Goal: Transaction & Acquisition: Obtain resource

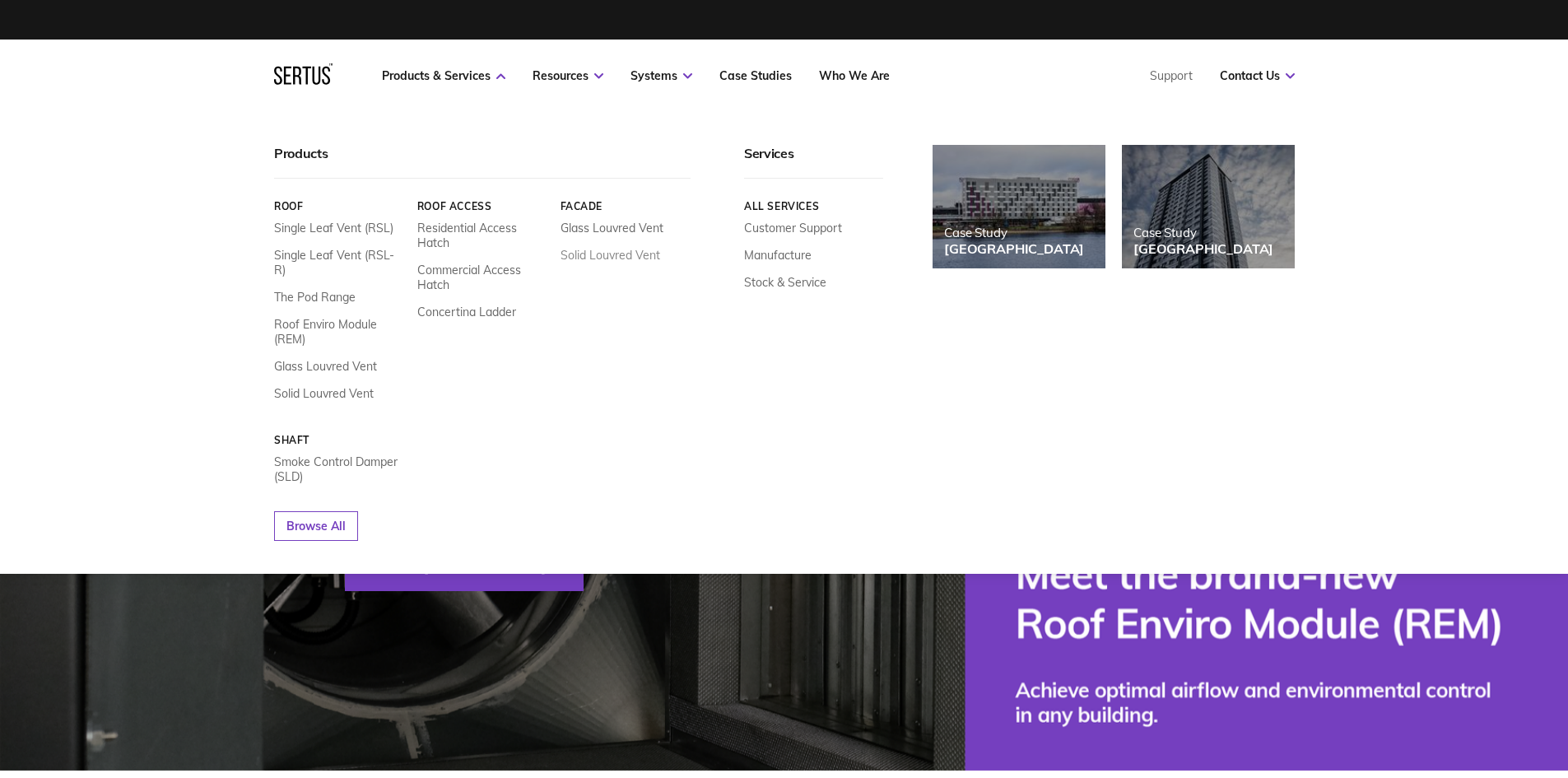
click at [621, 256] on link "Solid Louvred Vent" at bounding box center [609, 255] width 99 height 15
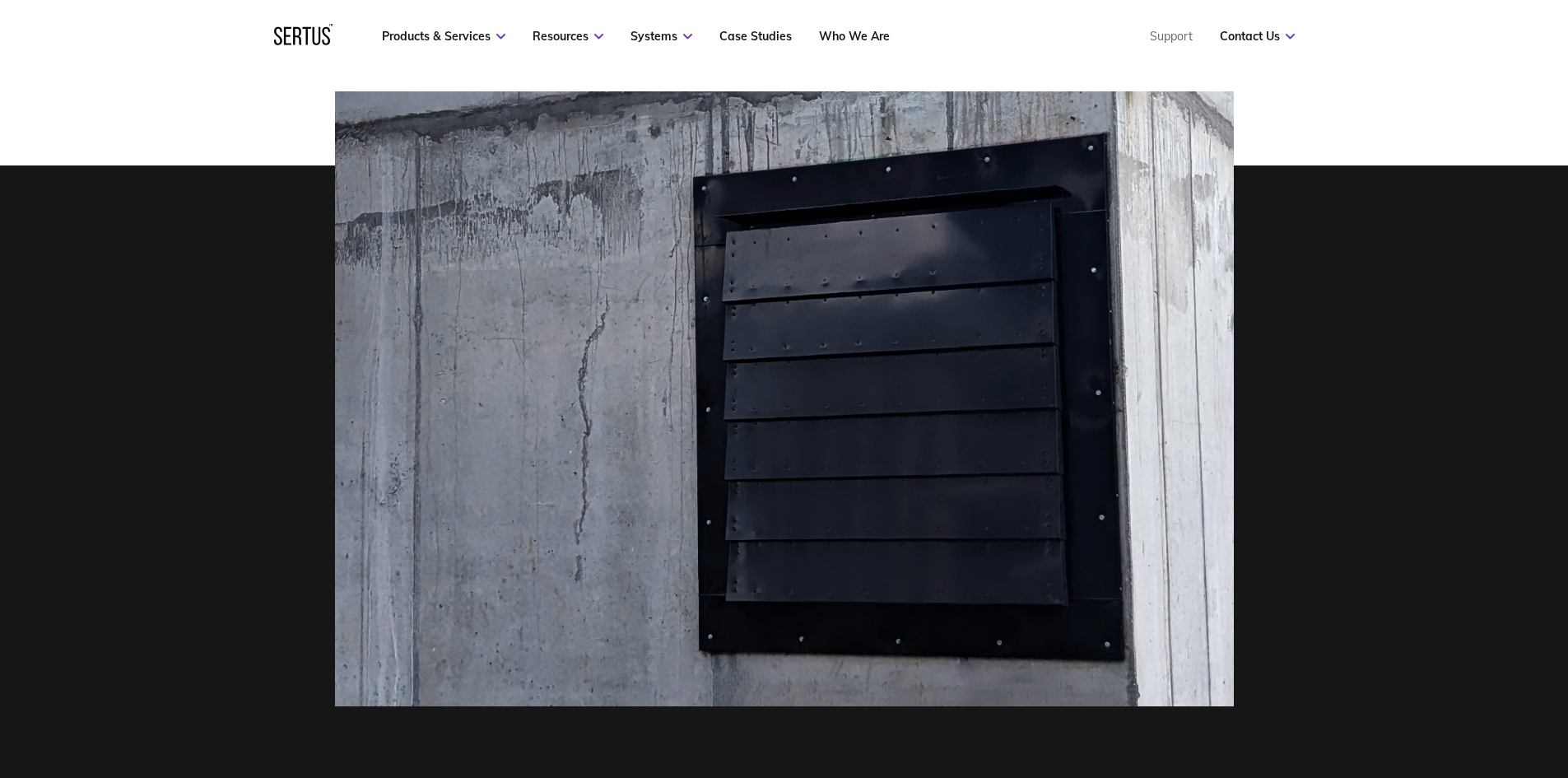
scroll to position [494, 0]
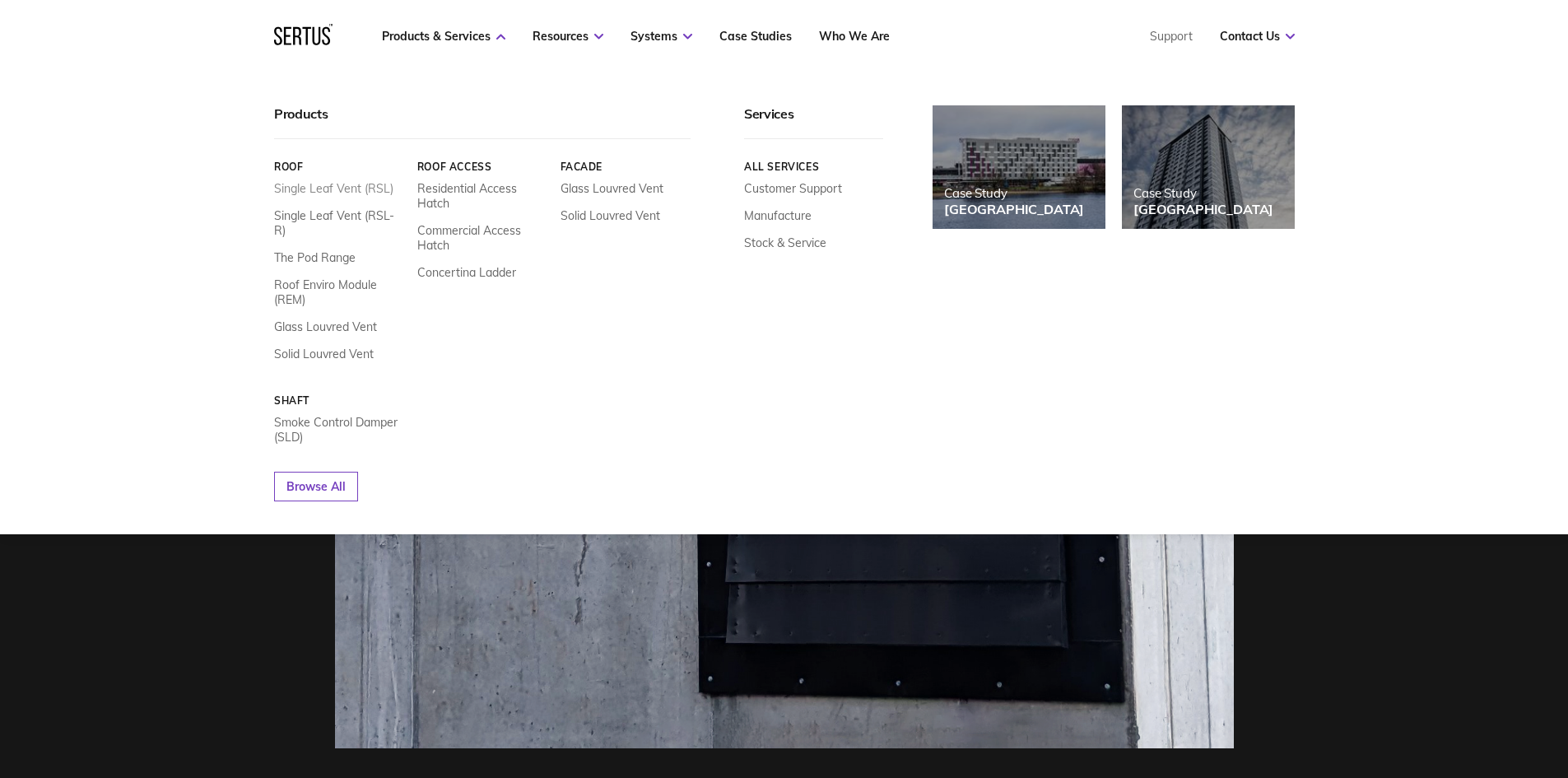
click at [357, 185] on link "Single Leaf Vent (RSL)" at bounding box center [333, 189] width 120 height 15
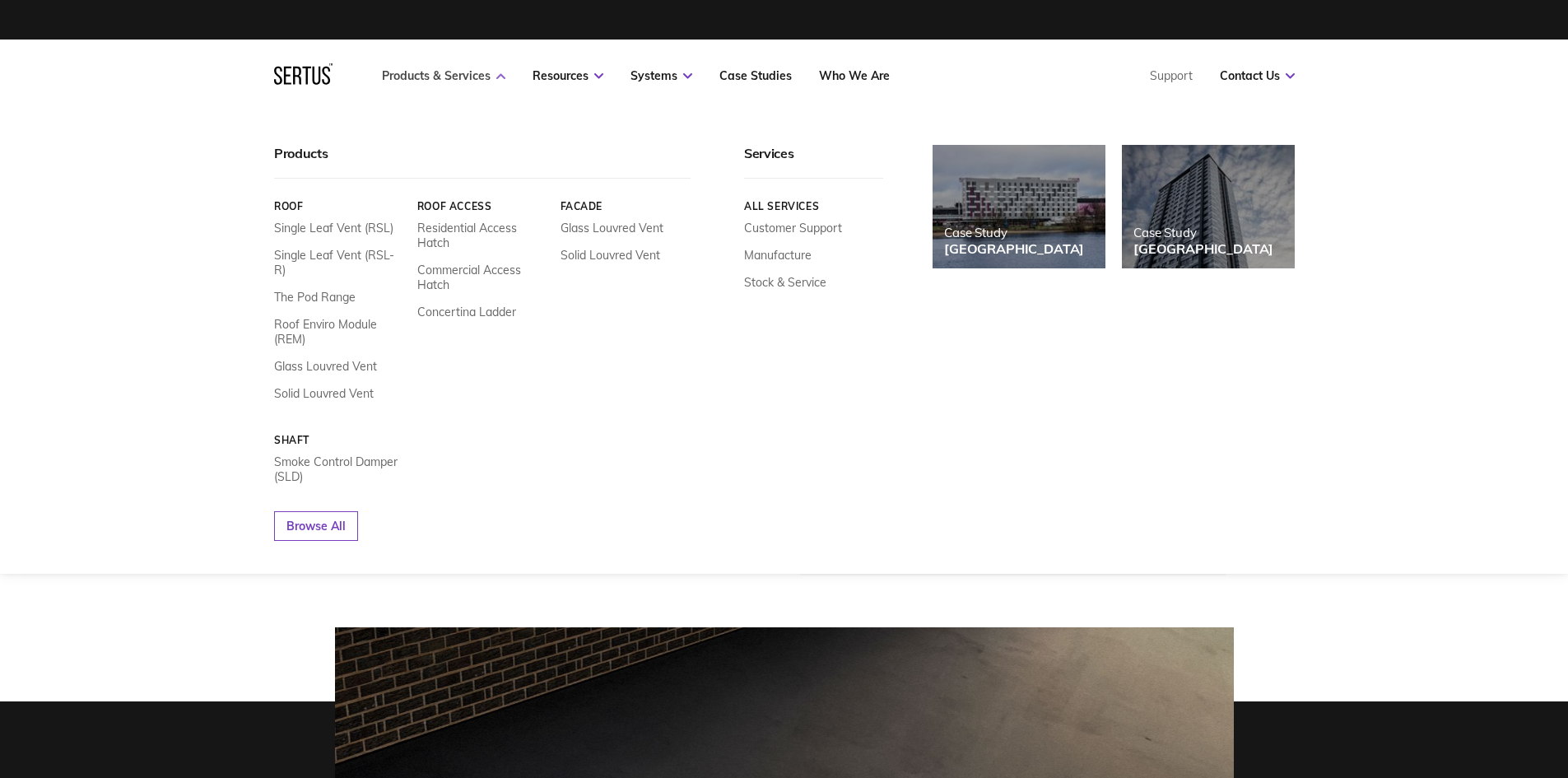
click at [415, 77] on link "Products & Services" at bounding box center [443, 76] width 123 height 15
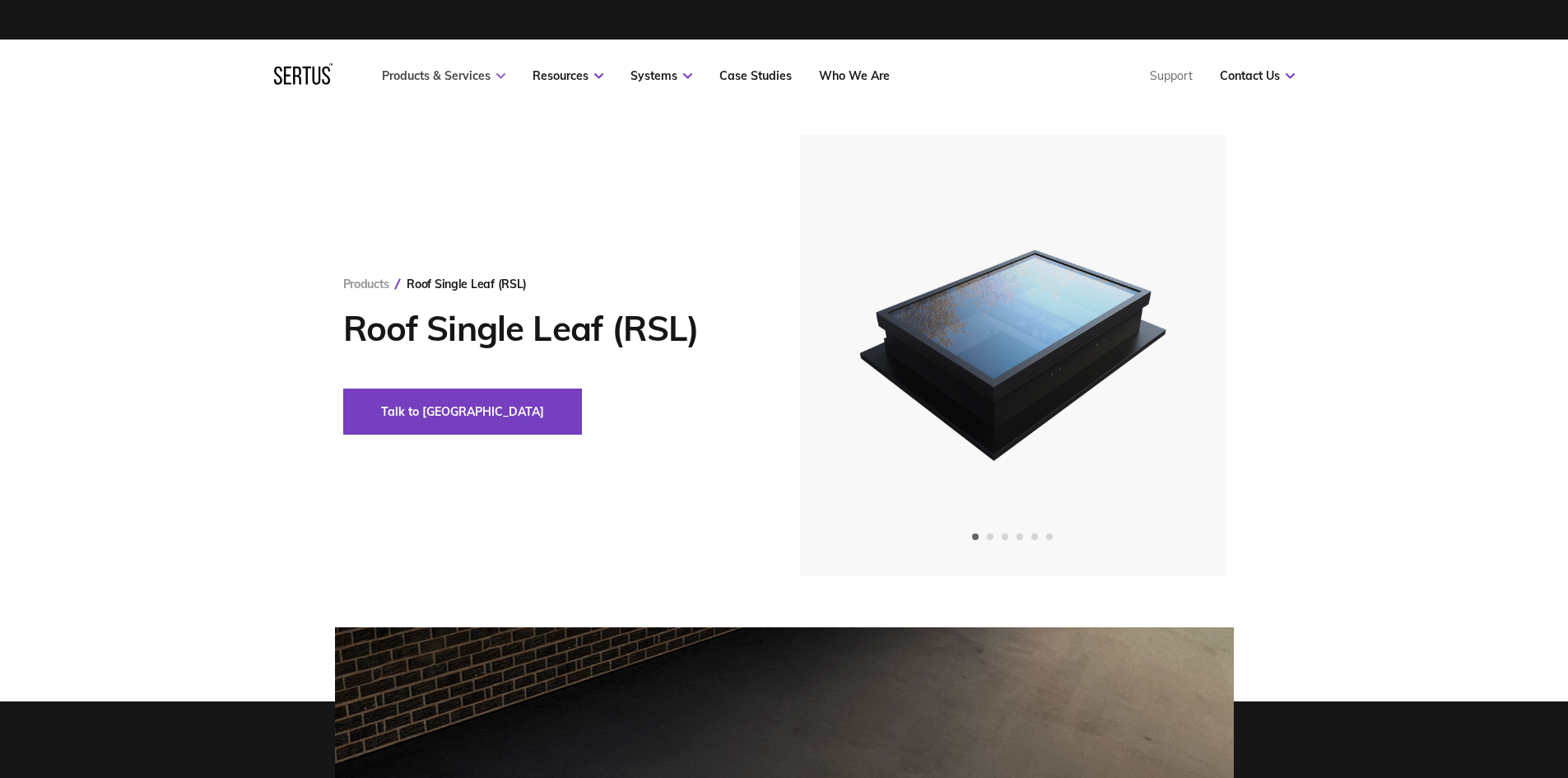
click at [414, 77] on link "Products & Services" at bounding box center [443, 76] width 123 height 15
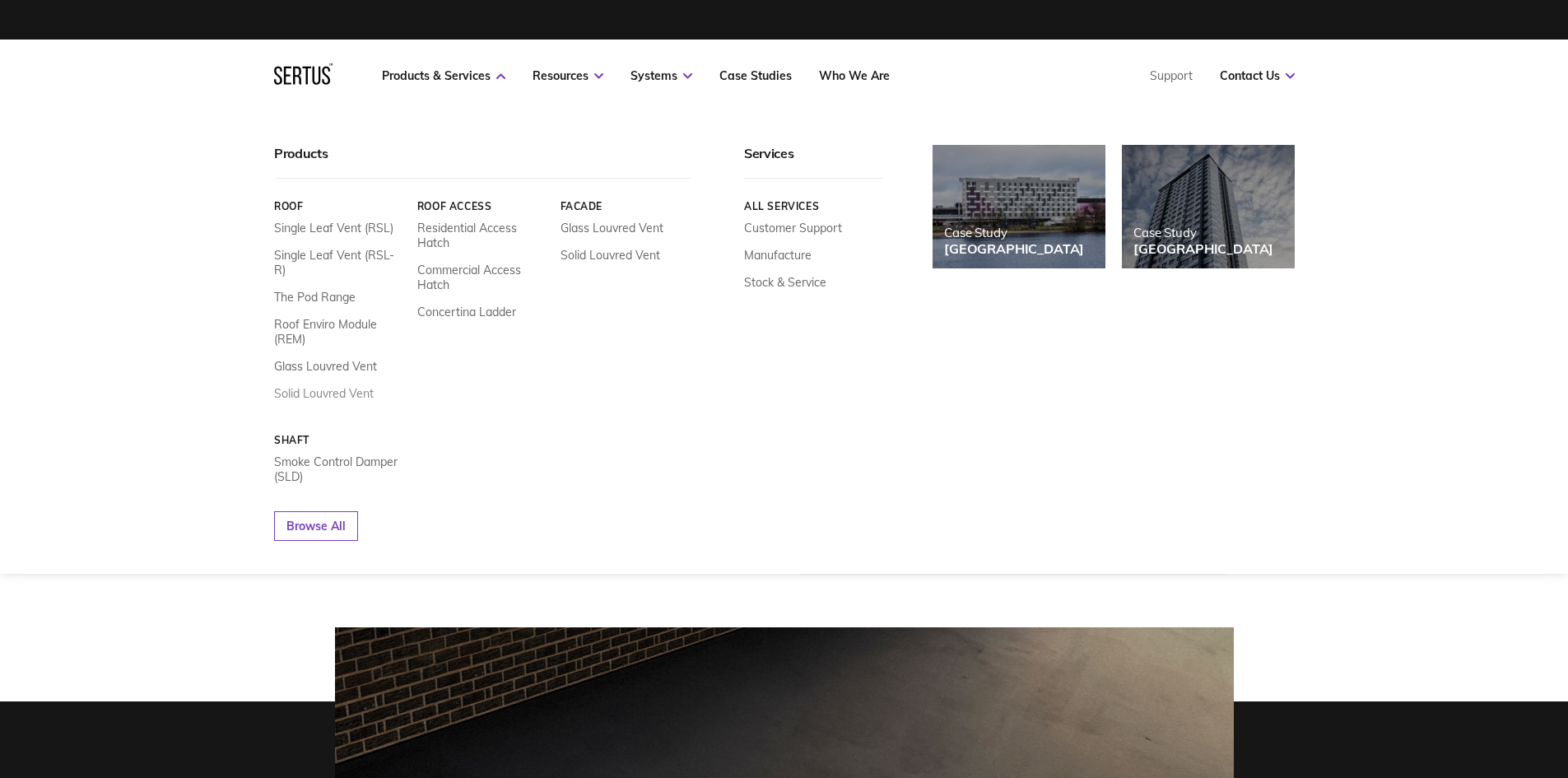
click at [323, 386] on link "Solid Louvred Vent" at bounding box center [323, 394] width 99 height 15
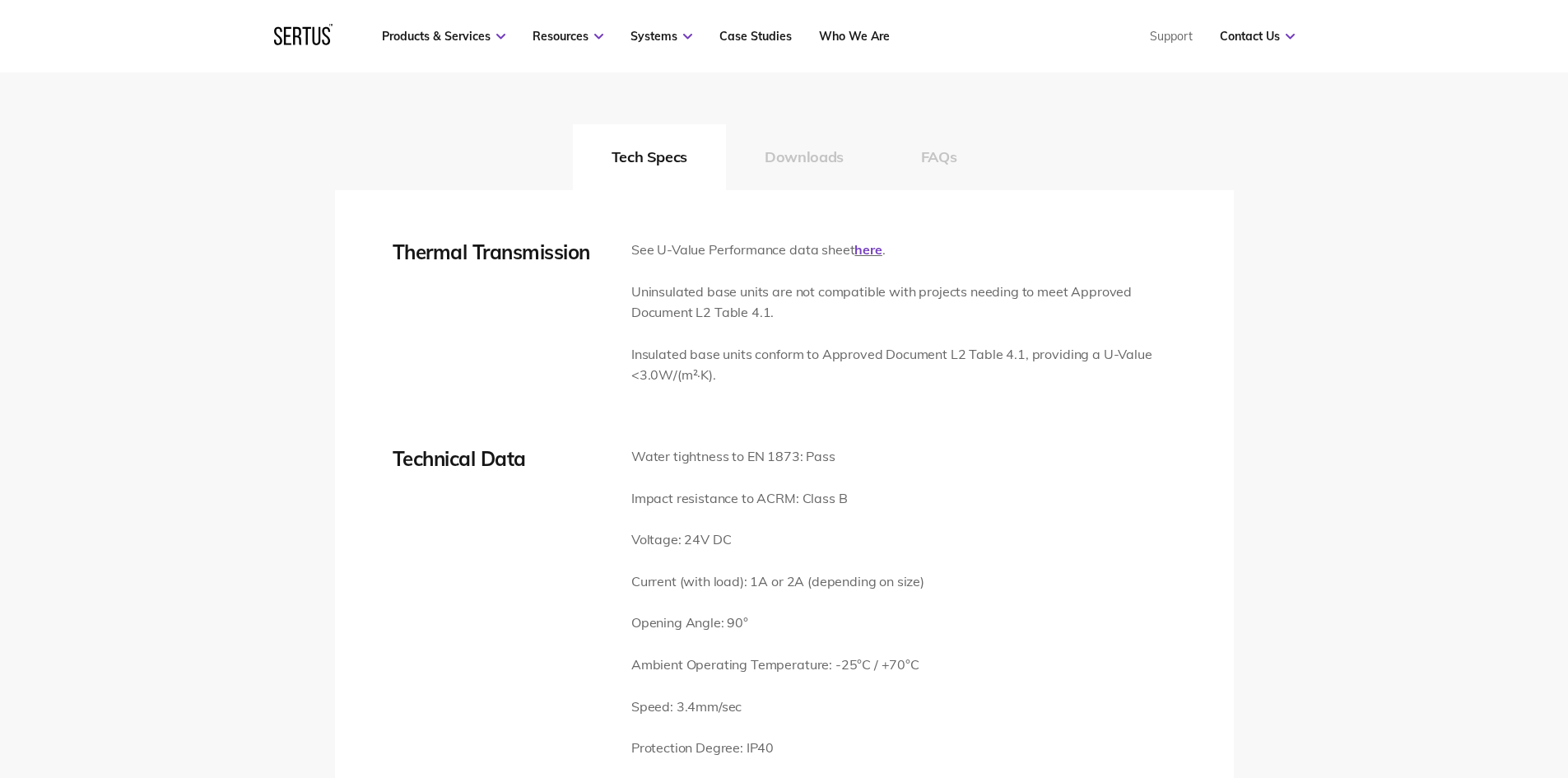
scroll to position [2470, 0]
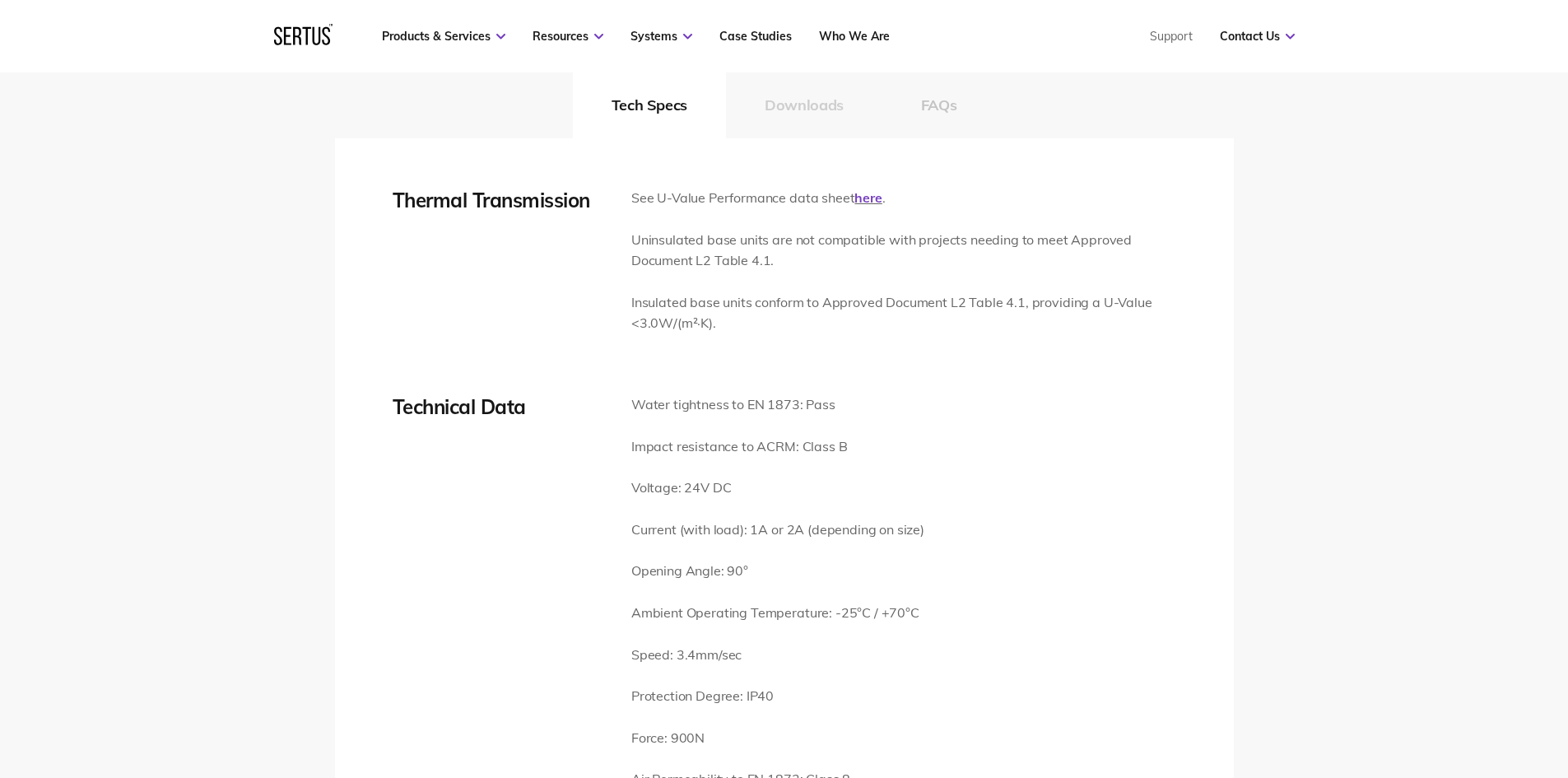
click at [766, 99] on button "Downloads" at bounding box center [804, 105] width 157 height 65
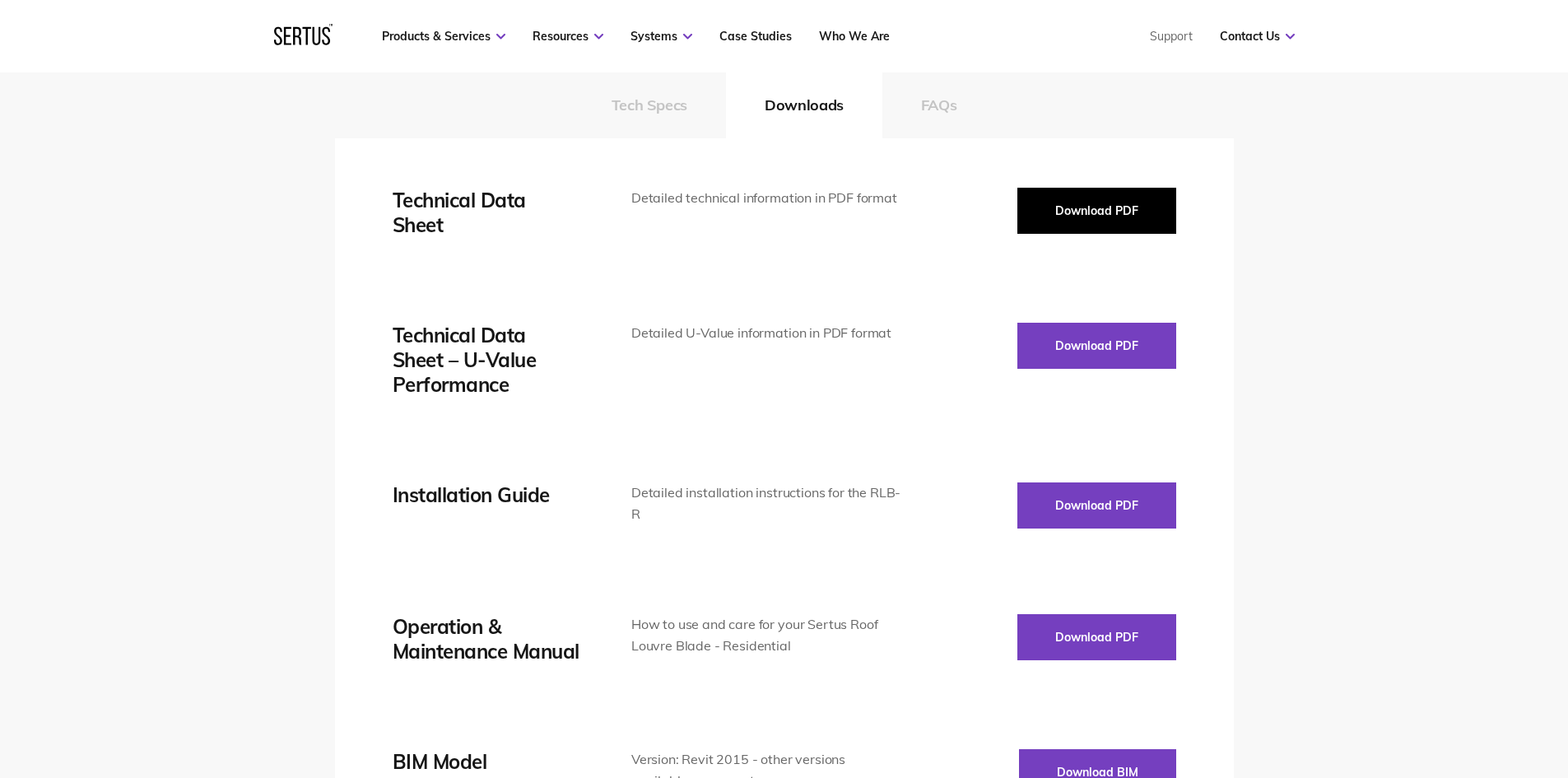
click at [1061, 202] on button "Download PDF" at bounding box center [1096, 211] width 158 height 46
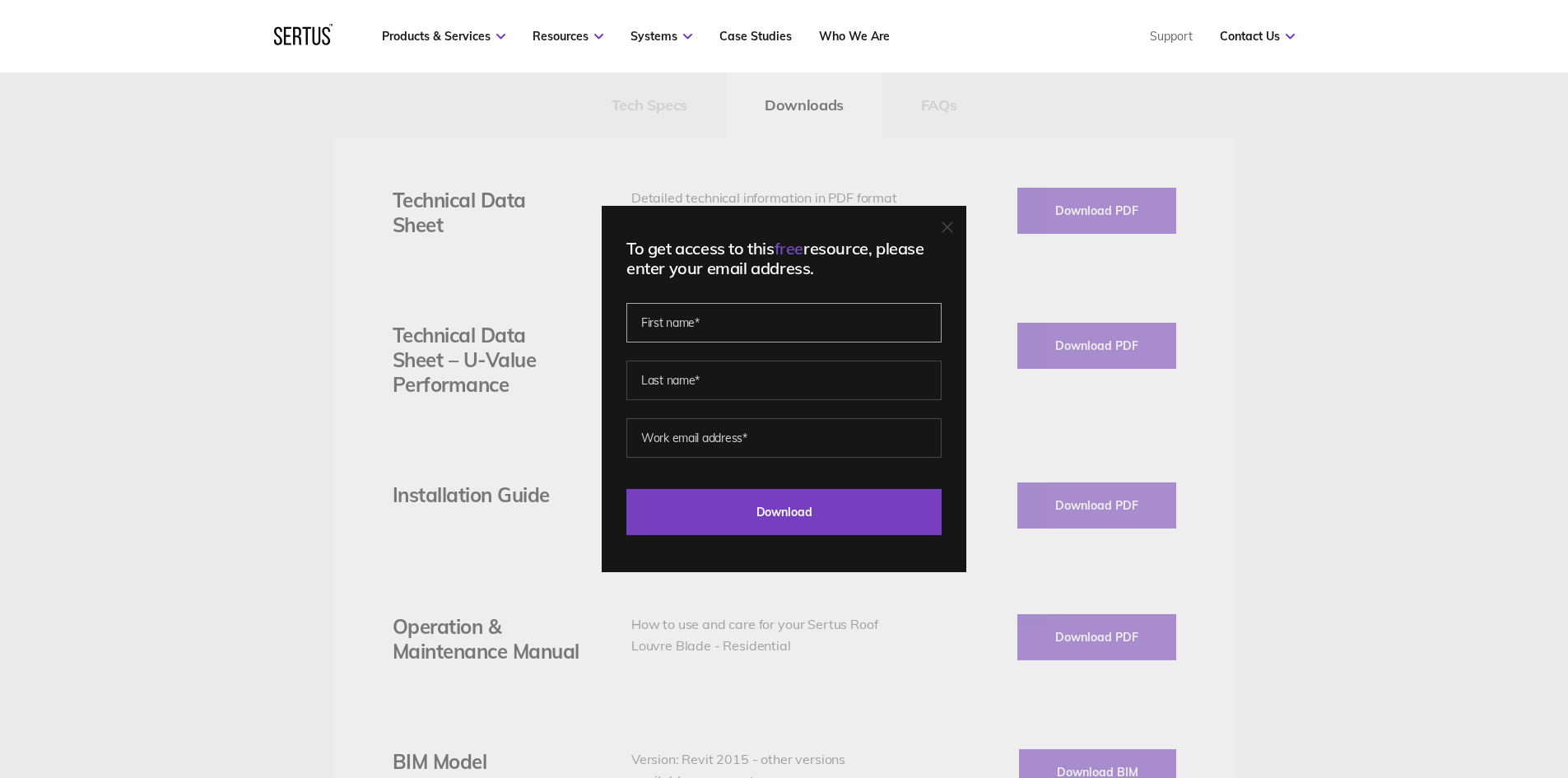
click at [811, 315] on input "text" at bounding box center [784, 323] width 315 height 40
type input "Henrique"
type input "Carvalho"
type input "hen.ca05@gmail.com"
click at [762, 316] on input "Henrique" at bounding box center [784, 323] width 315 height 40
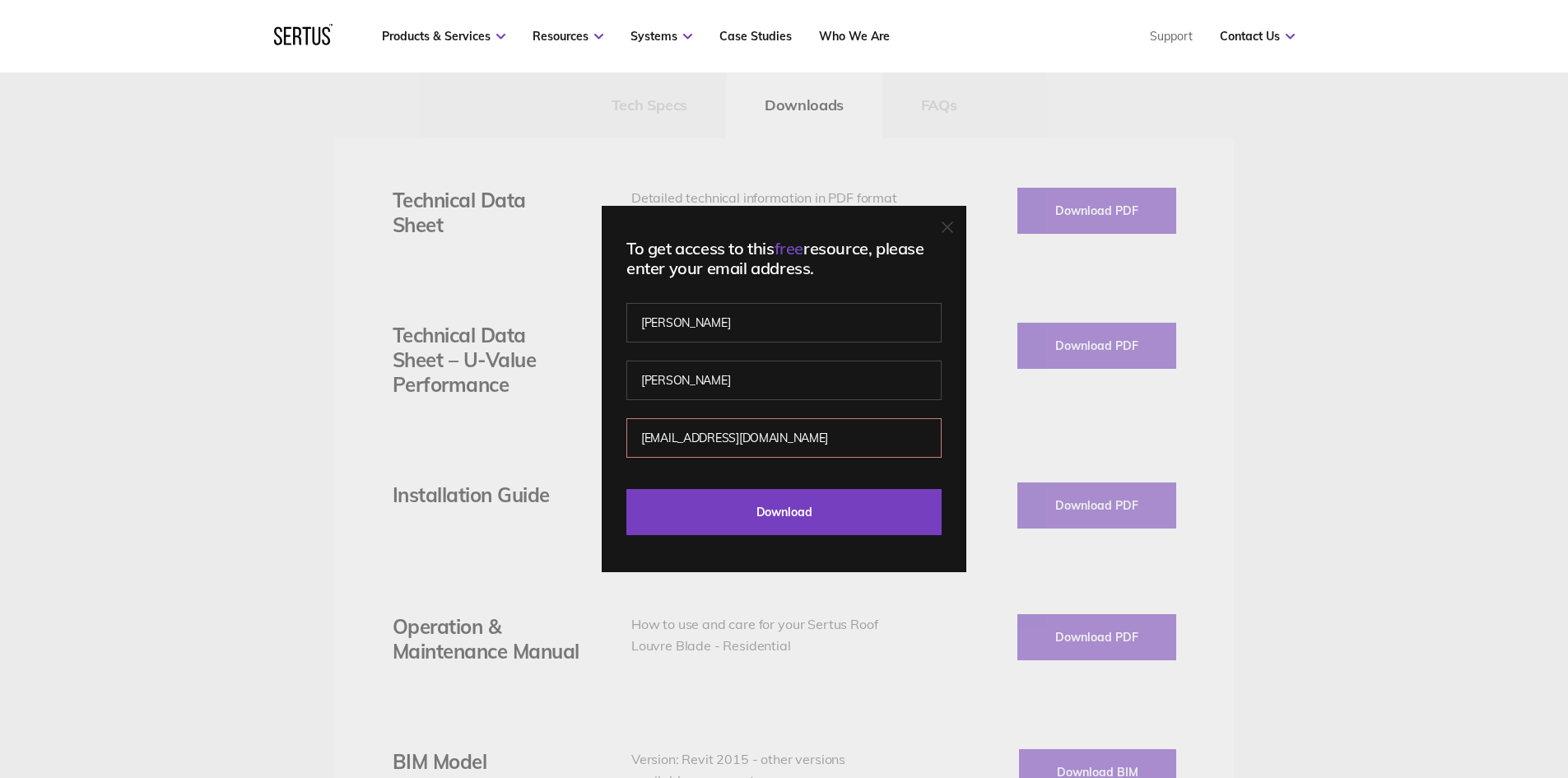
click at [890, 415] on fieldset "Henrique Carvalho" at bounding box center [784, 369] width 315 height 115
drag, startPoint x: 798, startPoint y: 436, endPoint x: 596, endPoint y: 428, distance: 202.2
click at [596, 428] on div "To get access to this free resource, please enter your email address. Henrique …" at bounding box center [784, 389] width 1568 height 778
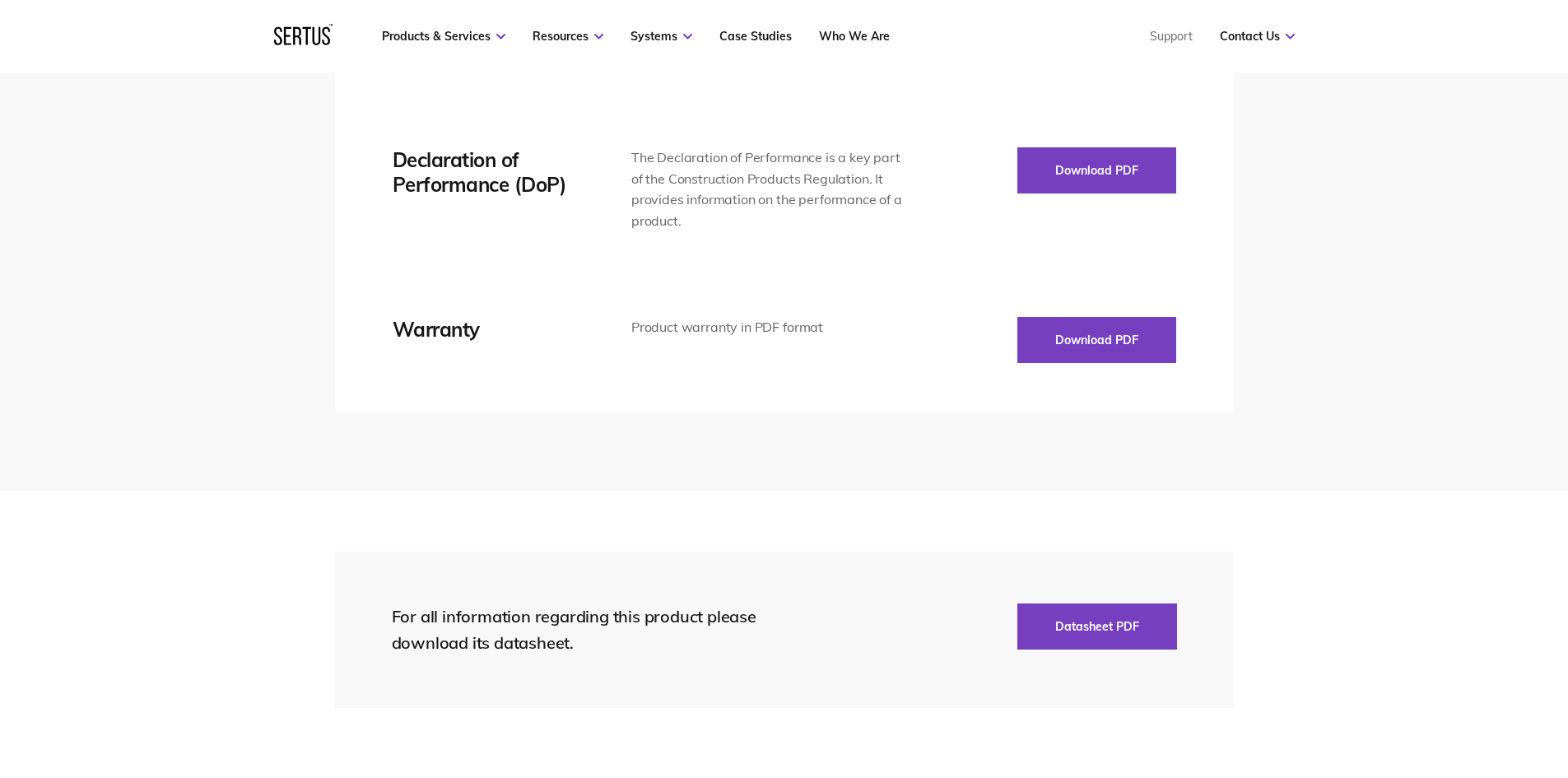
scroll to position [3459, 0]
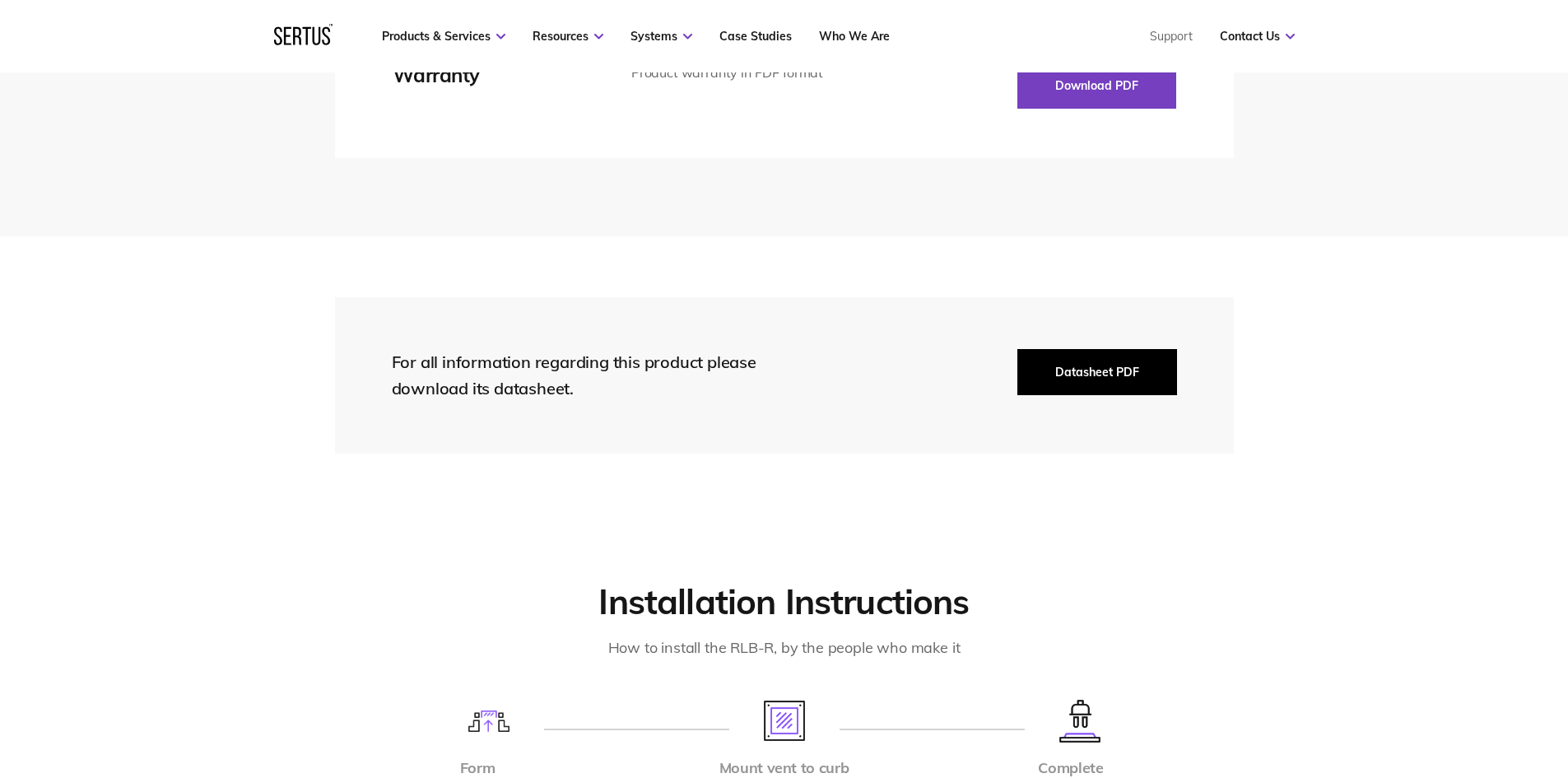
click at [1052, 358] on button "Datasheet PDF" at bounding box center [1096, 372] width 159 height 46
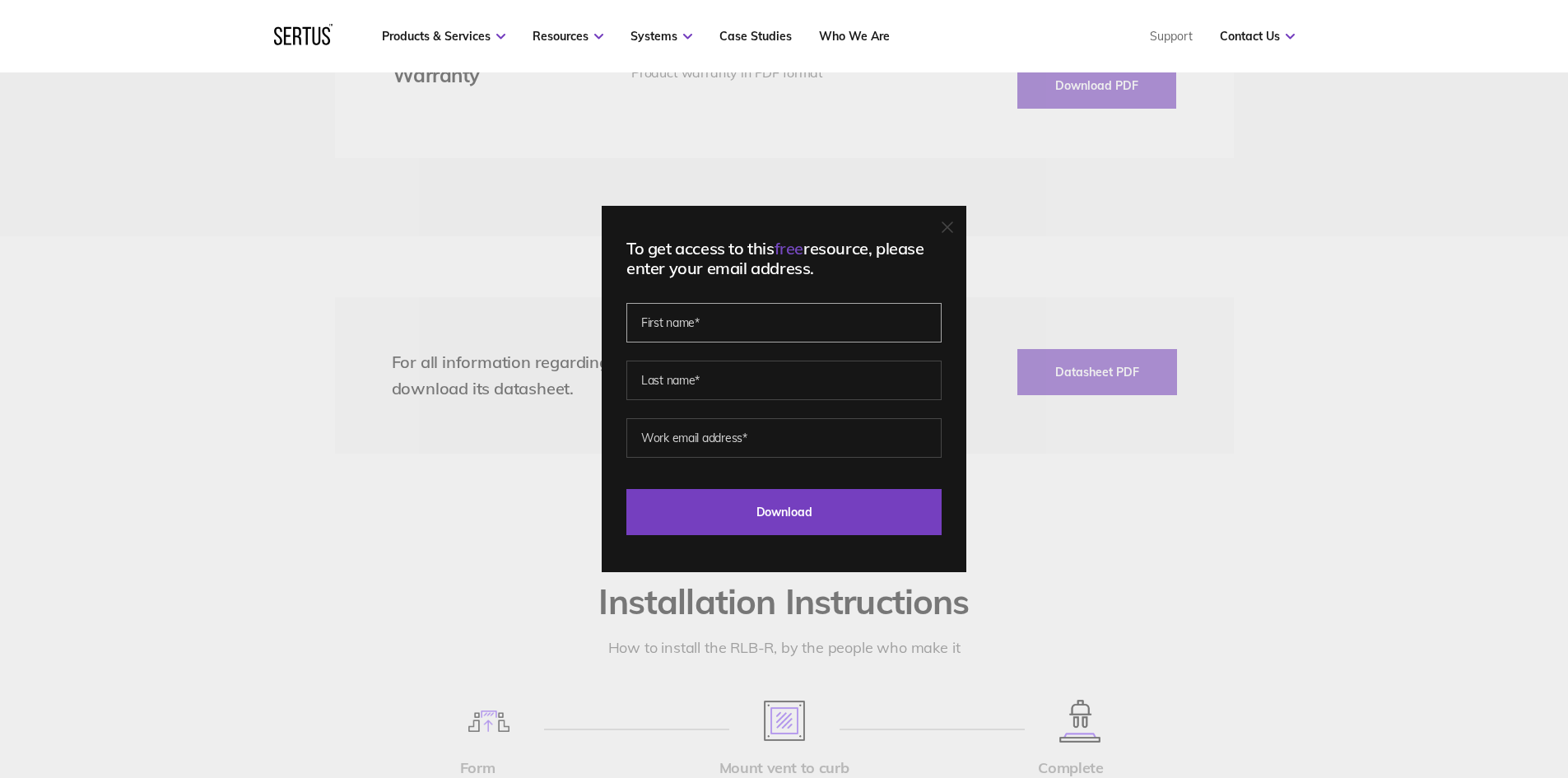
click at [804, 328] on input "text" at bounding box center [784, 323] width 315 height 40
type input "Henrique"
type input "Carvalho"
drag, startPoint x: 759, startPoint y: 442, endPoint x: 614, endPoint y: 454, distance: 145.5
click at [614, 454] on div "To get access to this free resource, please enter your email address. Henrique …" at bounding box center [784, 388] width 365 height 366
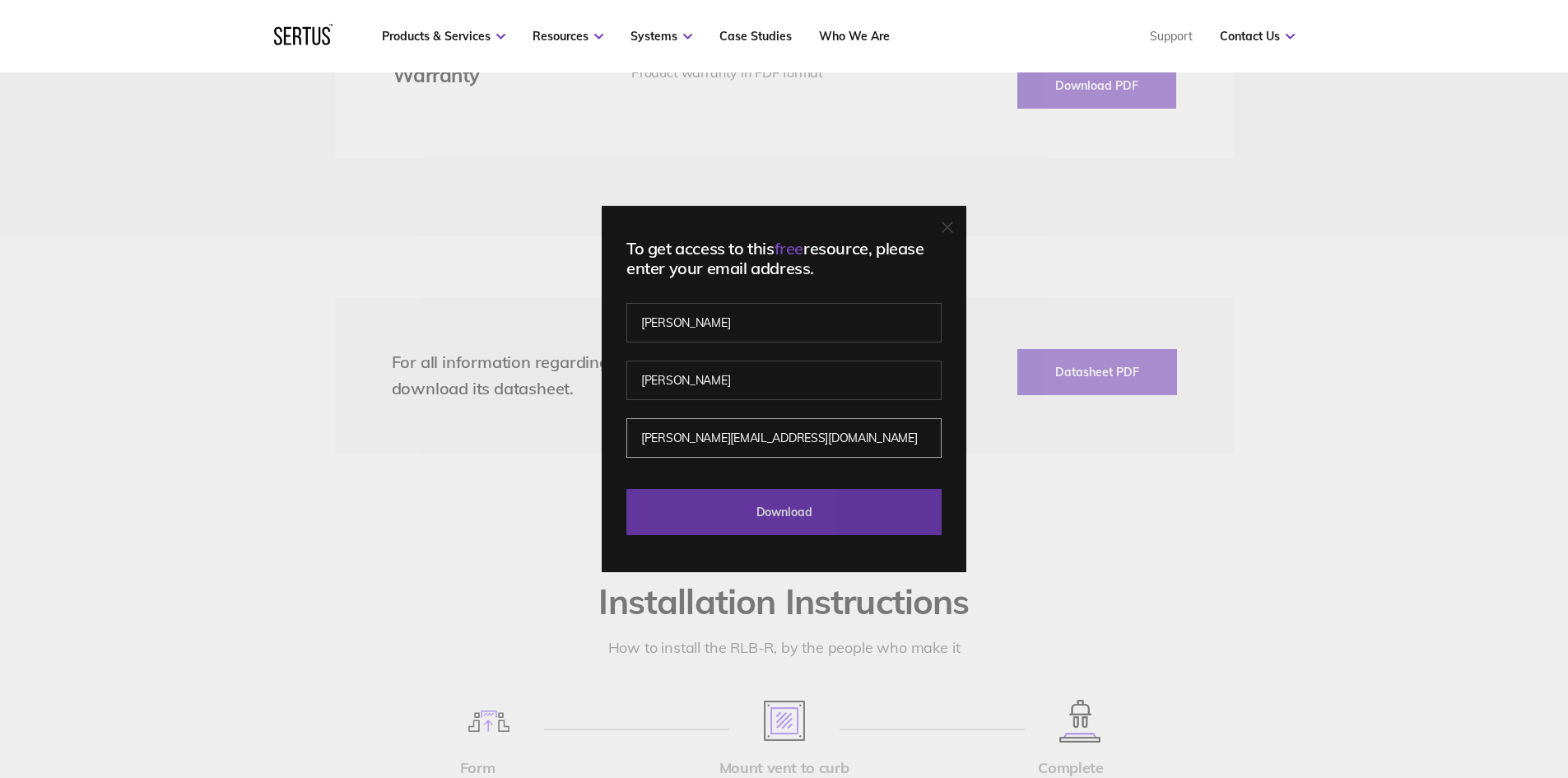
type input "henrique@crossflow.ie"
click at [787, 522] on input "Download" at bounding box center [784, 513] width 315 height 46
